Goal: Information Seeking & Learning: Learn about a topic

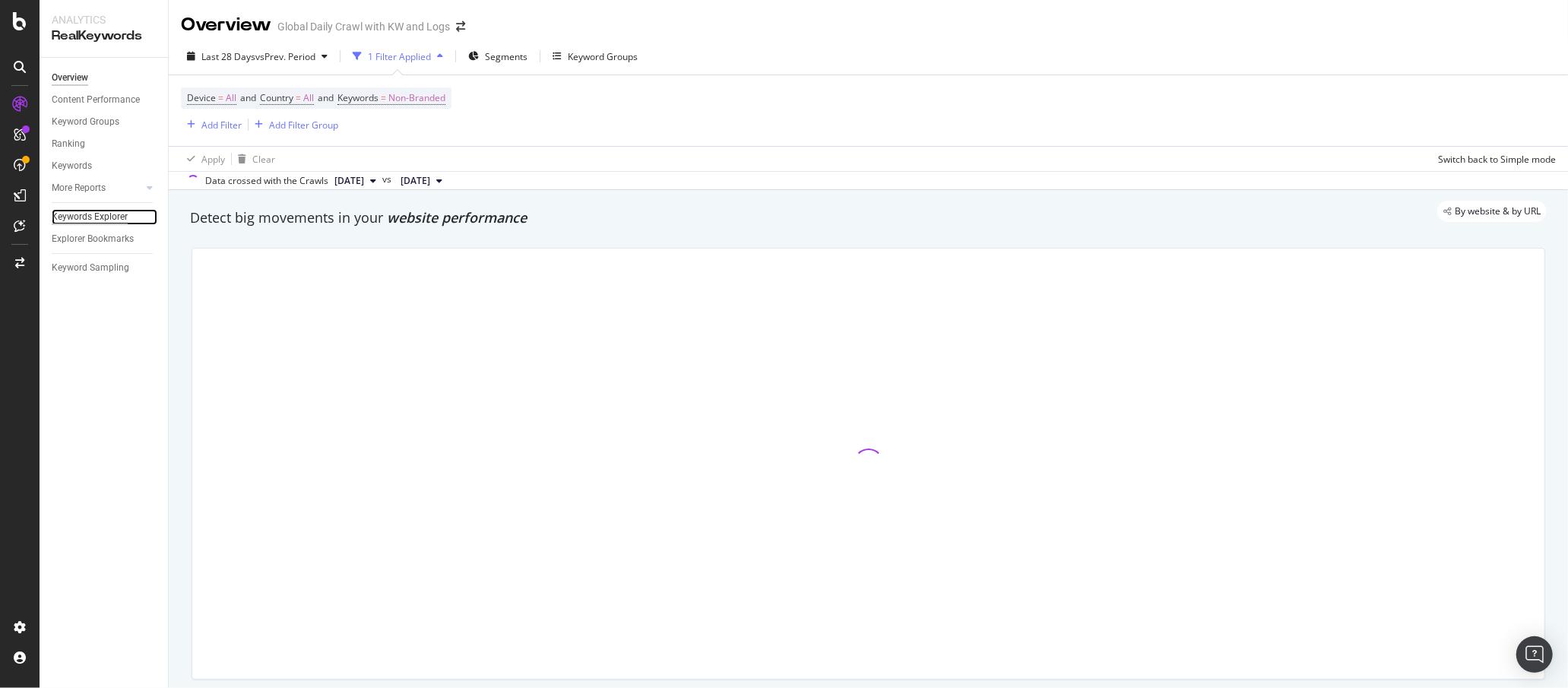
click at [107, 223] on div "Keywords Explorer" at bounding box center [89, 216] width 76 height 16
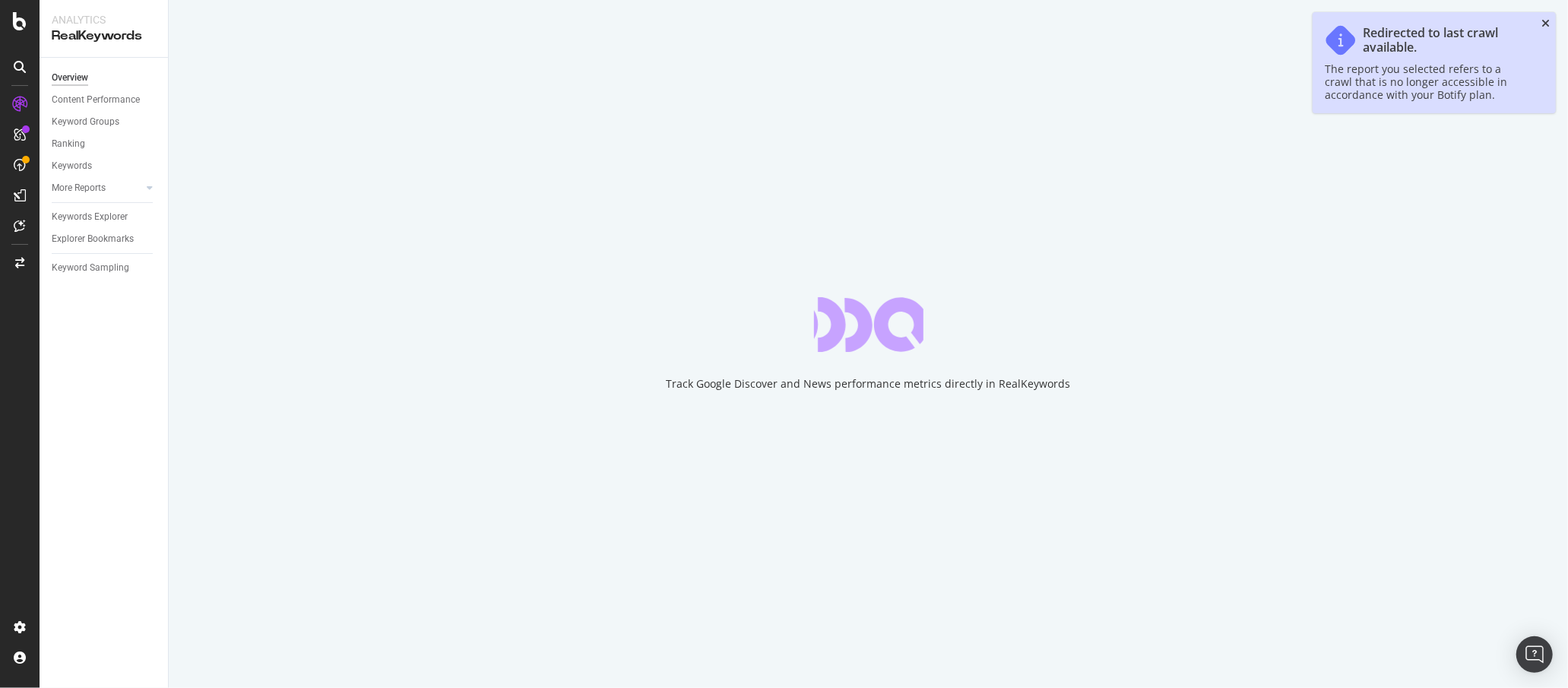
click at [1546, 22] on icon "close toast" at bounding box center [1546, 23] width 8 height 11
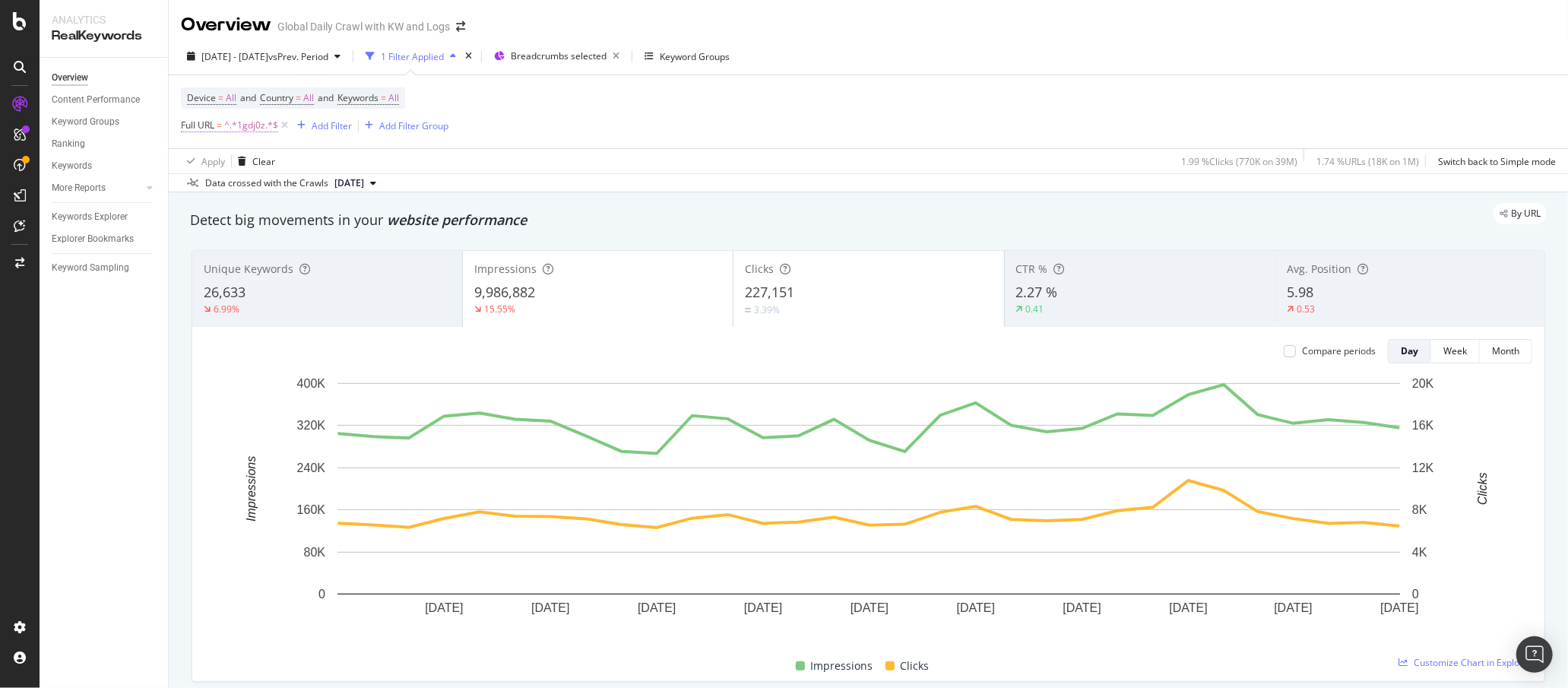
click at [241, 128] on span "^.*1gdj0z.*$" at bounding box center [251, 126] width 54 height 22
click at [497, 115] on div "Device = All and Country = All and Keywords = All Full URL = ^.*1gdj0z.*$ Add F…" at bounding box center [868, 112] width 1375 height 73
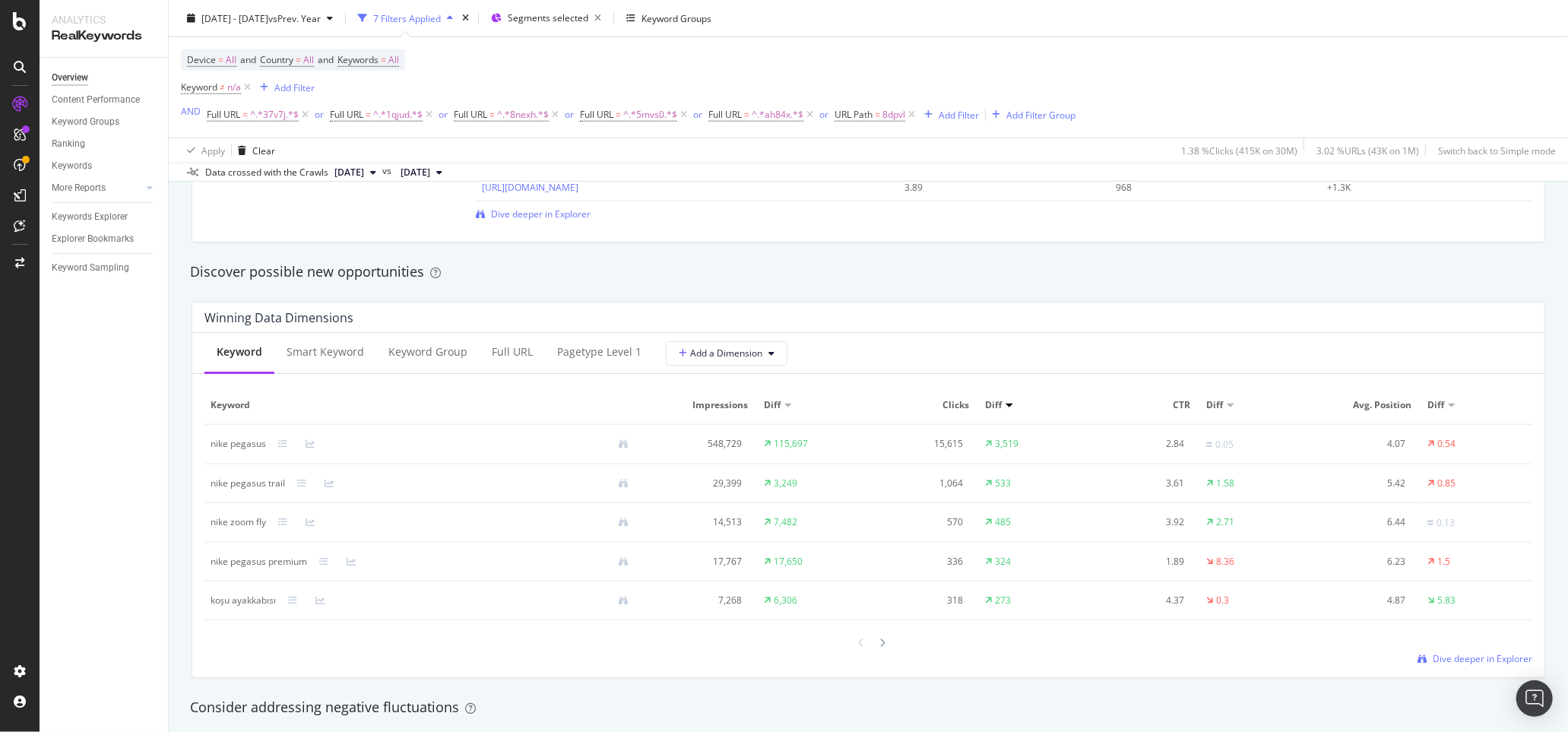
scroll to position [1422, 0]
